Goal: Find specific page/section: Find specific page/section

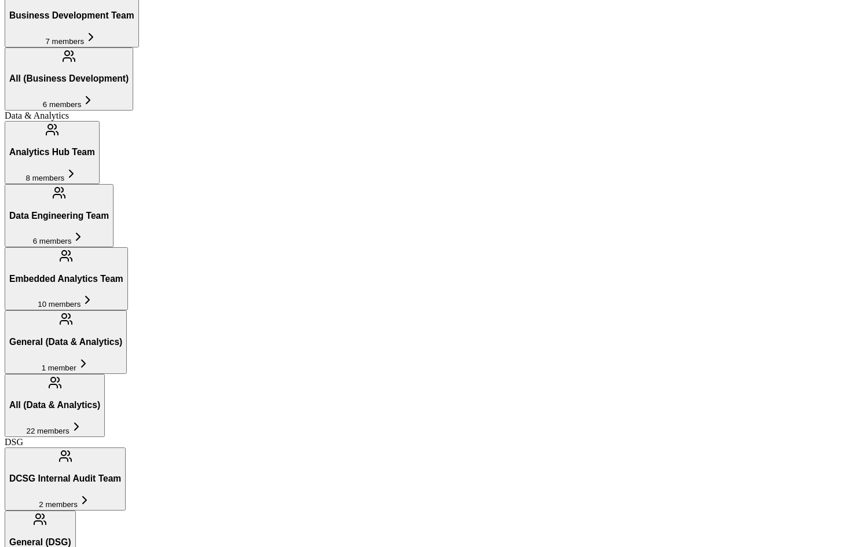
scroll to position [491, 0]
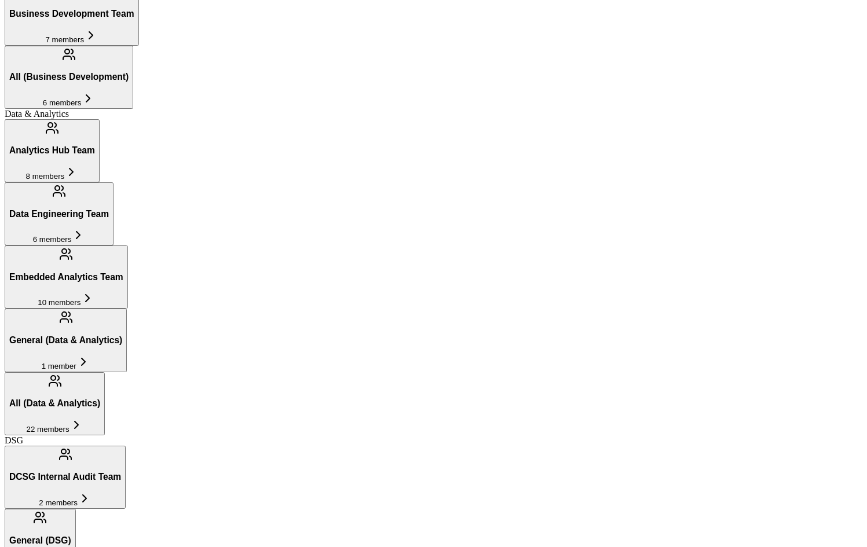
scroll to position [493, 0]
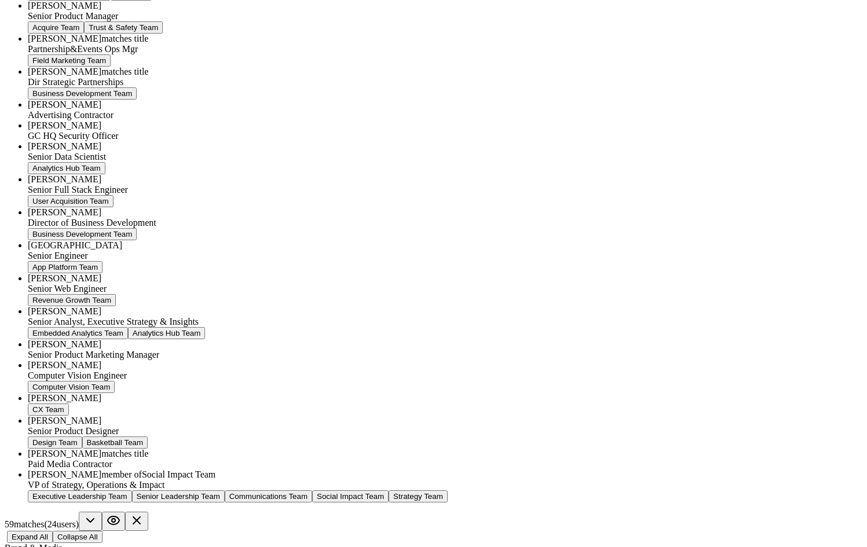
scroll to position [2517, 0]
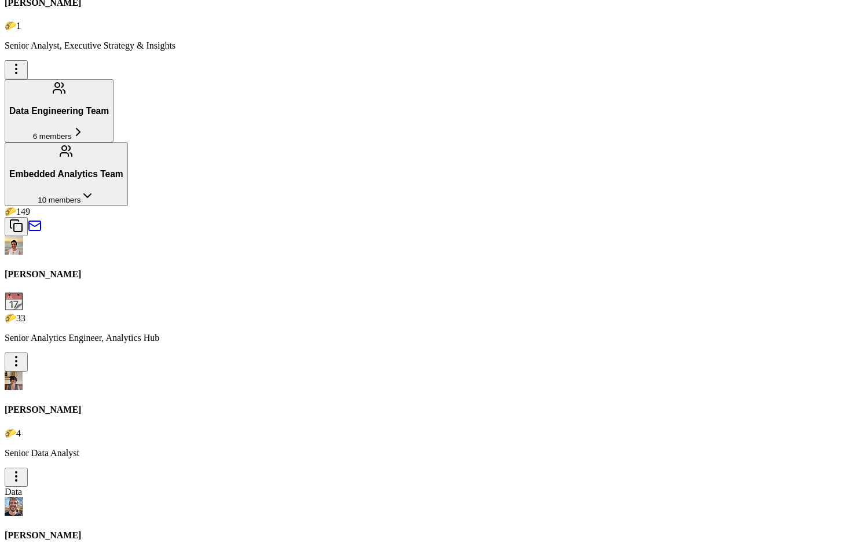
scroll to position [493, 0]
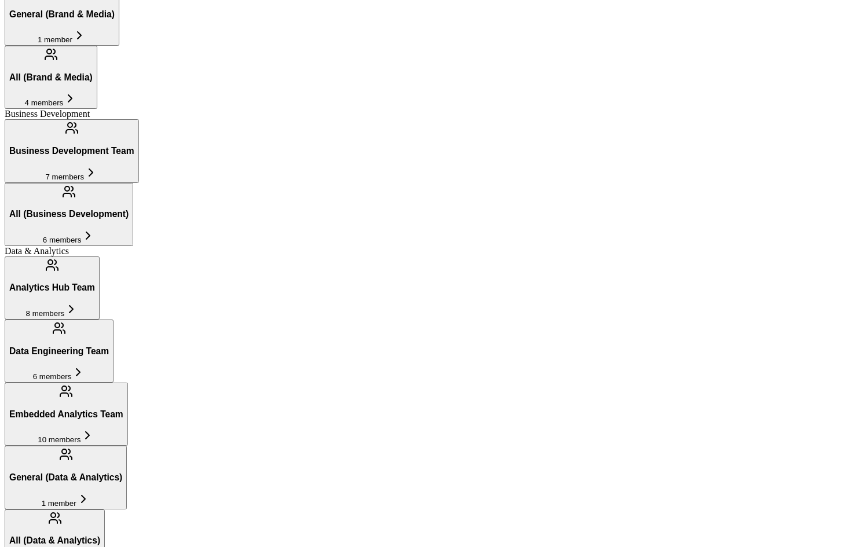
drag, startPoint x: 220, startPoint y: 54, endPoint x: 96, endPoint y: 1, distance: 135.4
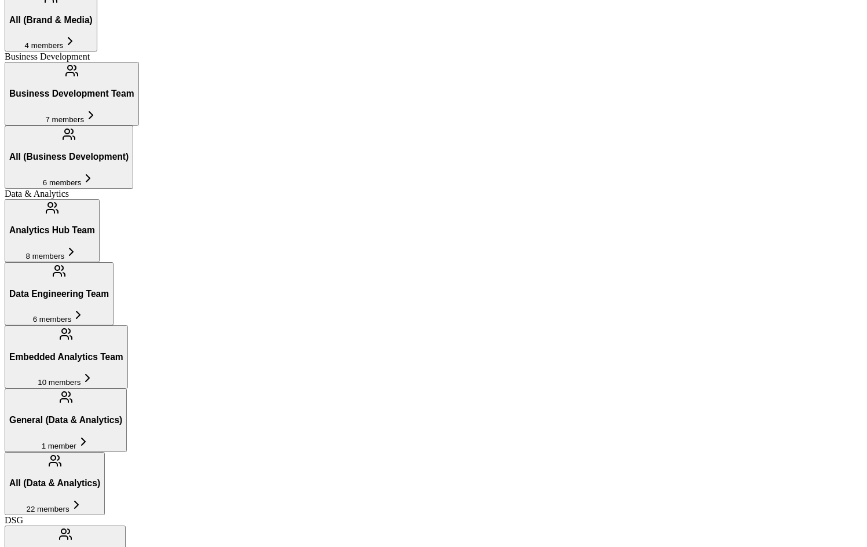
type input "[PERSON_NAME]"
